Goal: Task Accomplishment & Management: Use online tool/utility

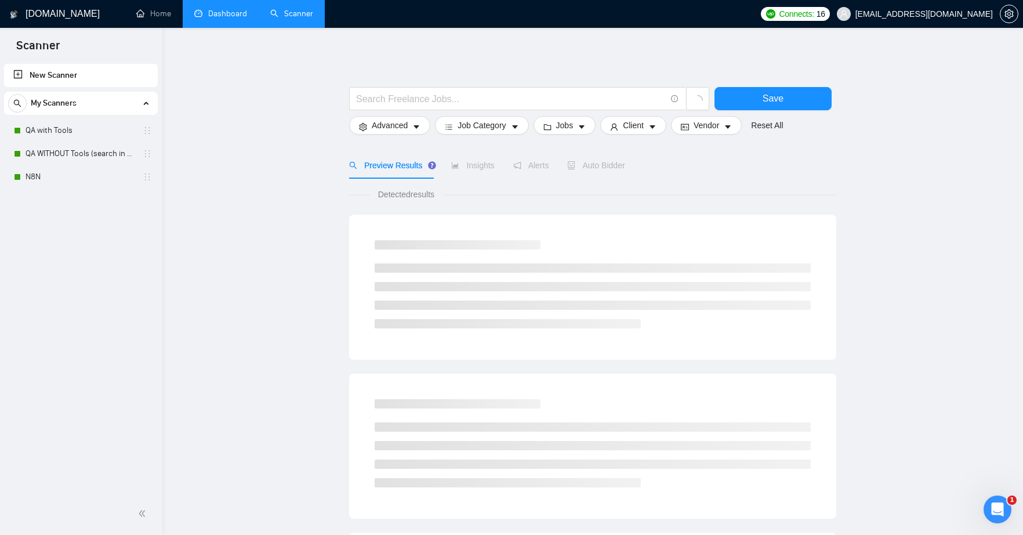
click at [216, 12] on link "Dashboard" at bounding box center [220, 14] width 53 height 10
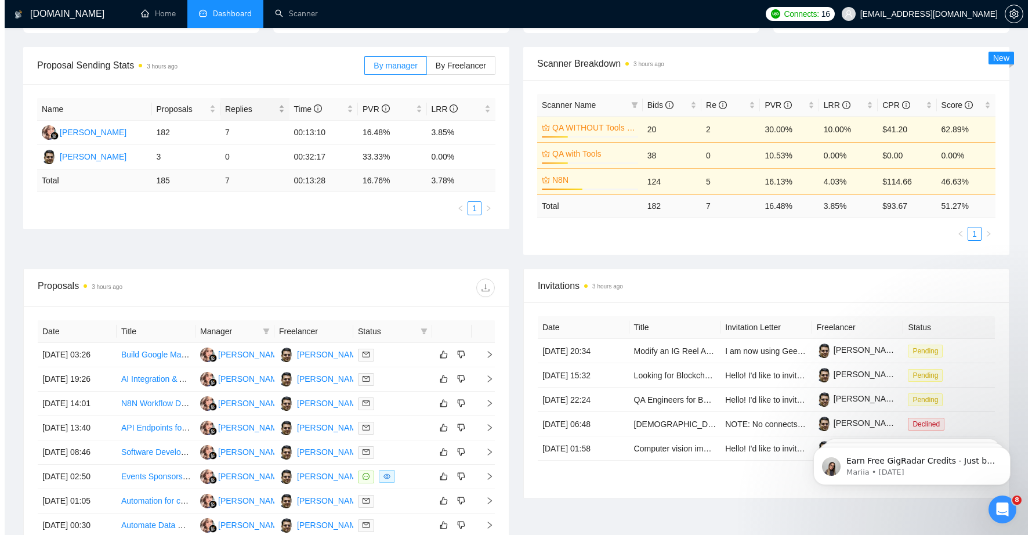
scroll to position [159, 0]
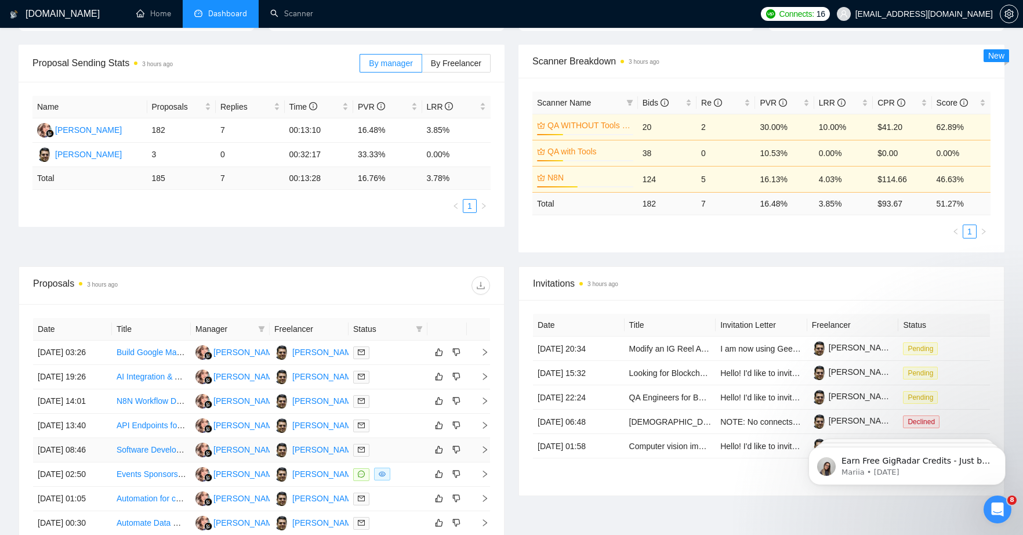
click at [143, 454] on link "Software Developer for Multiple Projects (Lead Database, Email Tools)" at bounding box center [243, 449] width 253 height 9
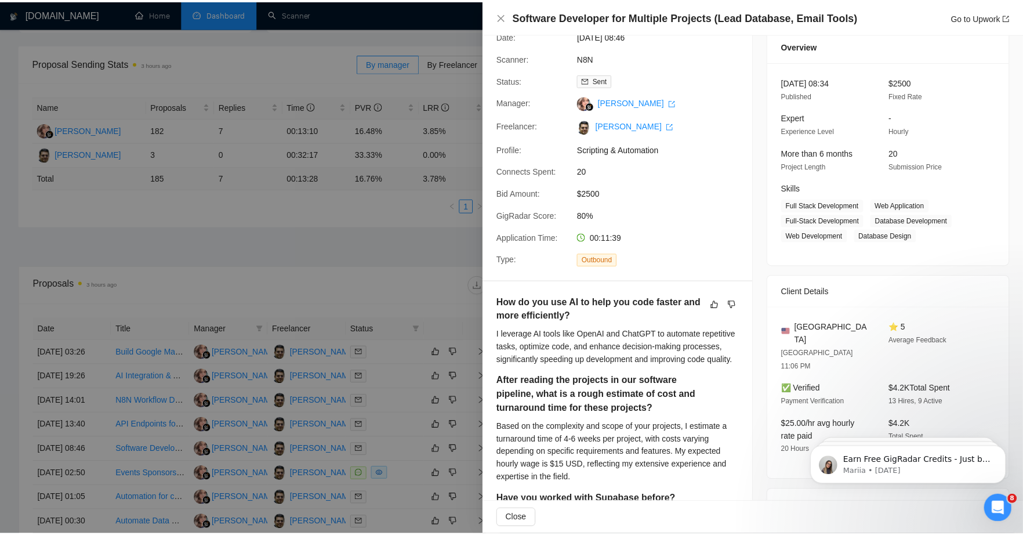
scroll to position [111, 0]
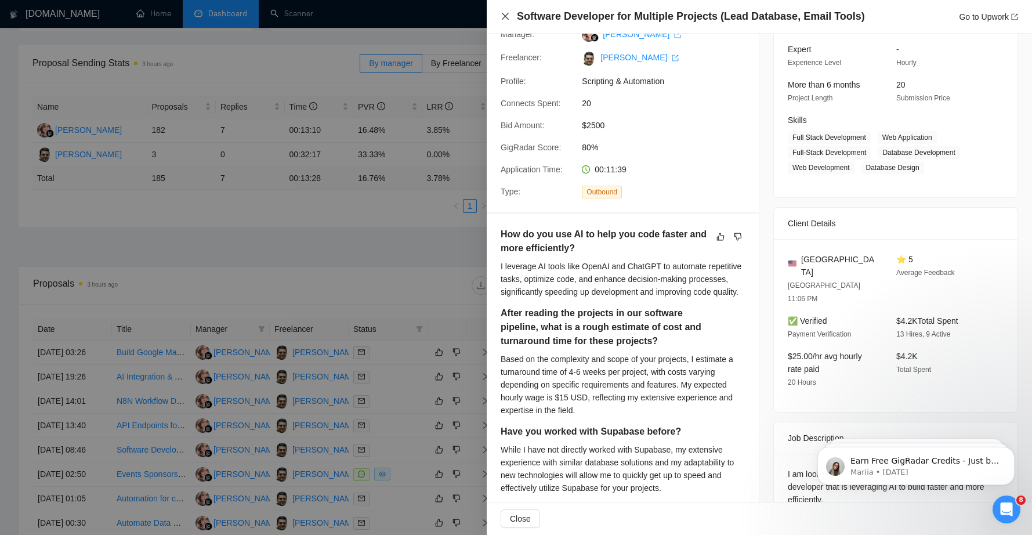
click at [507, 14] on icon "close" at bounding box center [505, 16] width 7 height 7
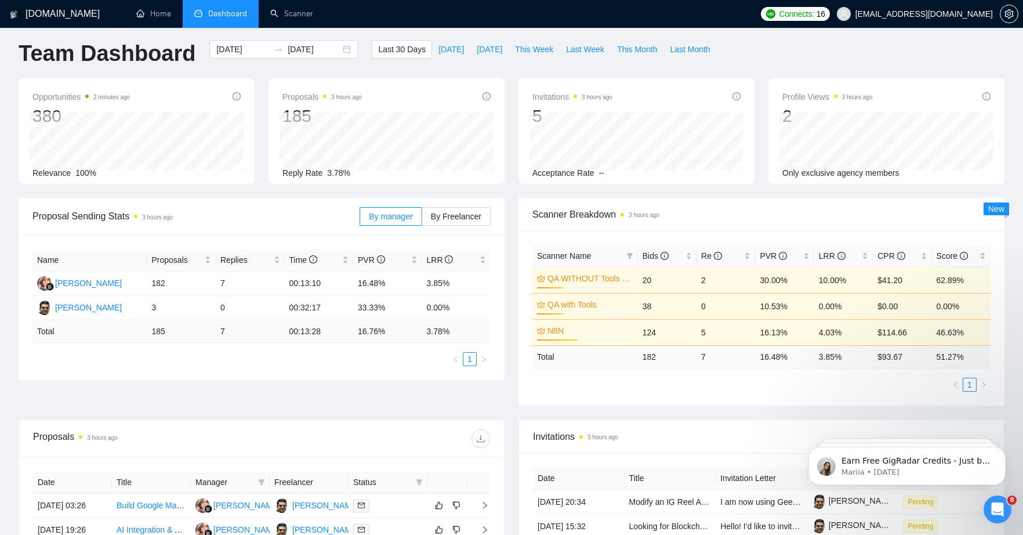
scroll to position [0, 0]
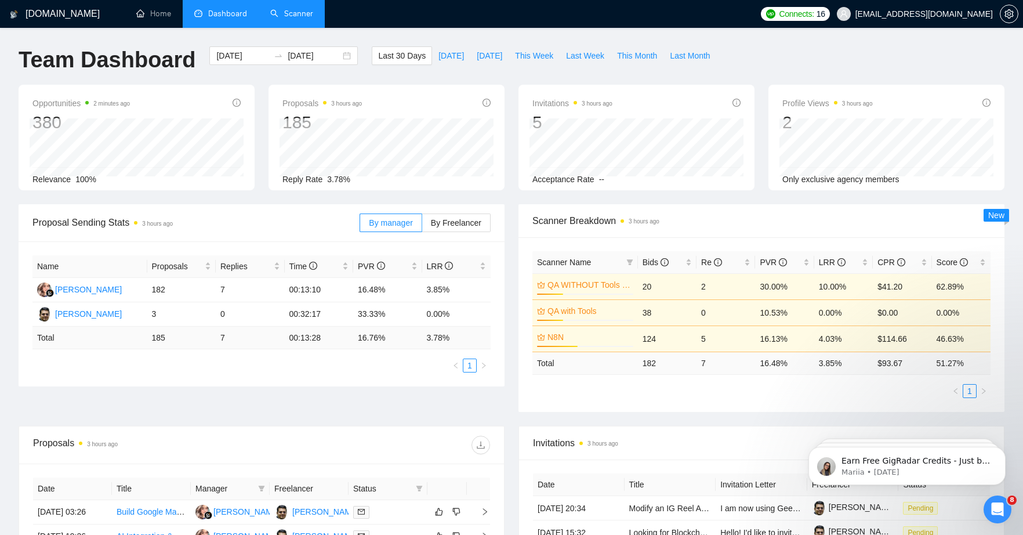
click at [298, 16] on link "Scanner" at bounding box center [291, 14] width 43 height 10
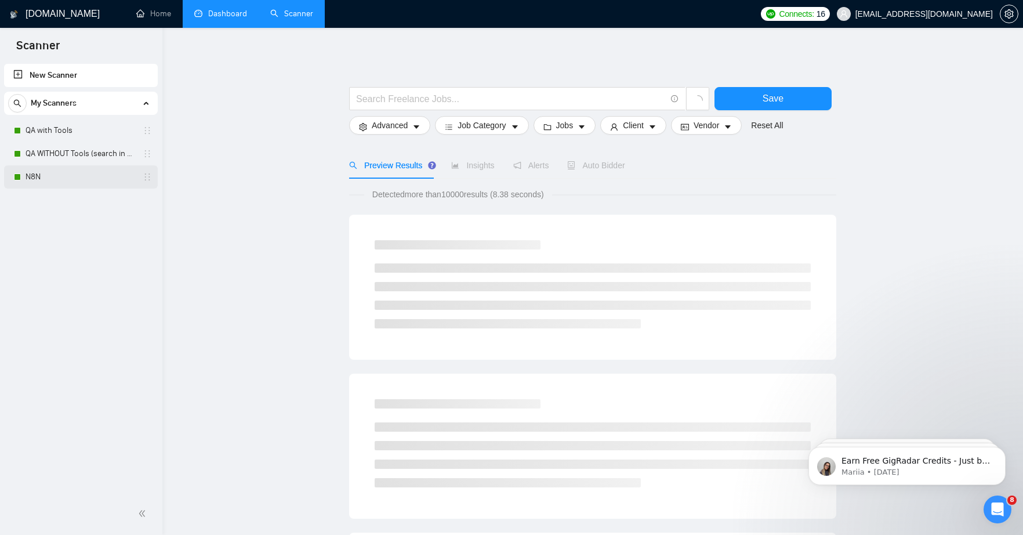
click at [45, 183] on link "N8N" at bounding box center [81, 176] width 110 height 23
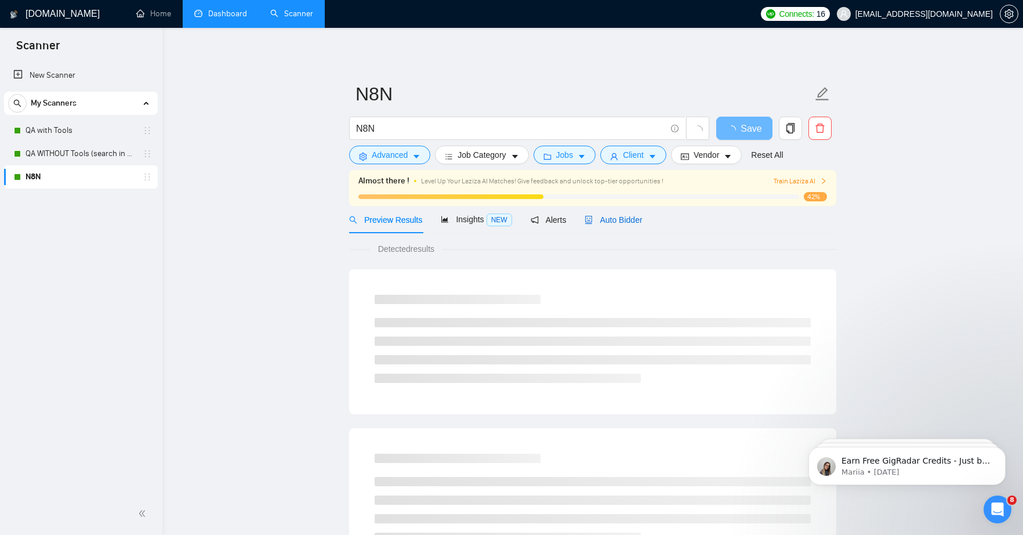
click at [626, 220] on span "Auto Bidder" at bounding box center [613, 219] width 57 height 9
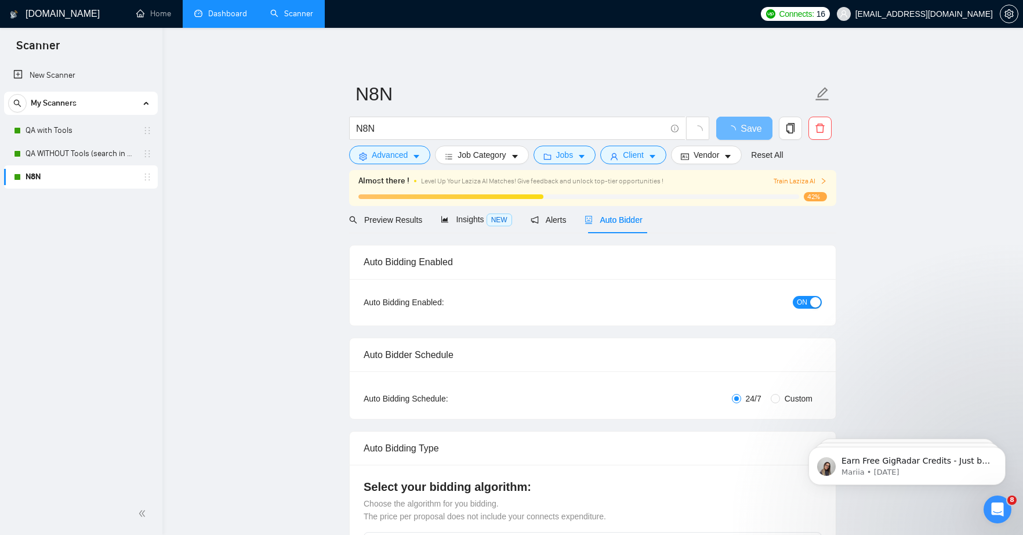
radio input "false"
radio input "true"
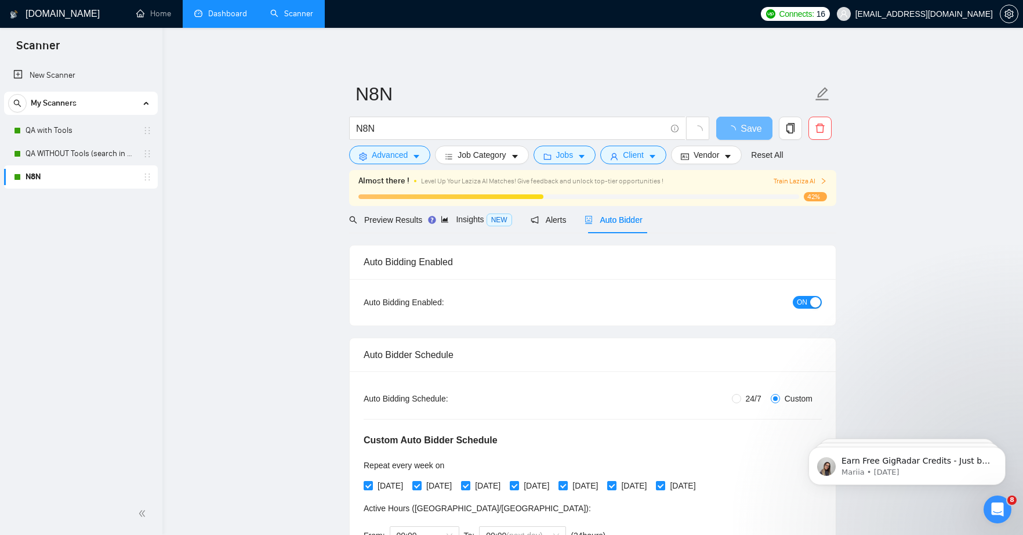
click at [800, 300] on span "ON" at bounding box center [802, 302] width 10 height 13
click at [746, 126] on span "Save" at bounding box center [744, 128] width 21 height 14
